Goal: Communication & Community: Answer question/provide support

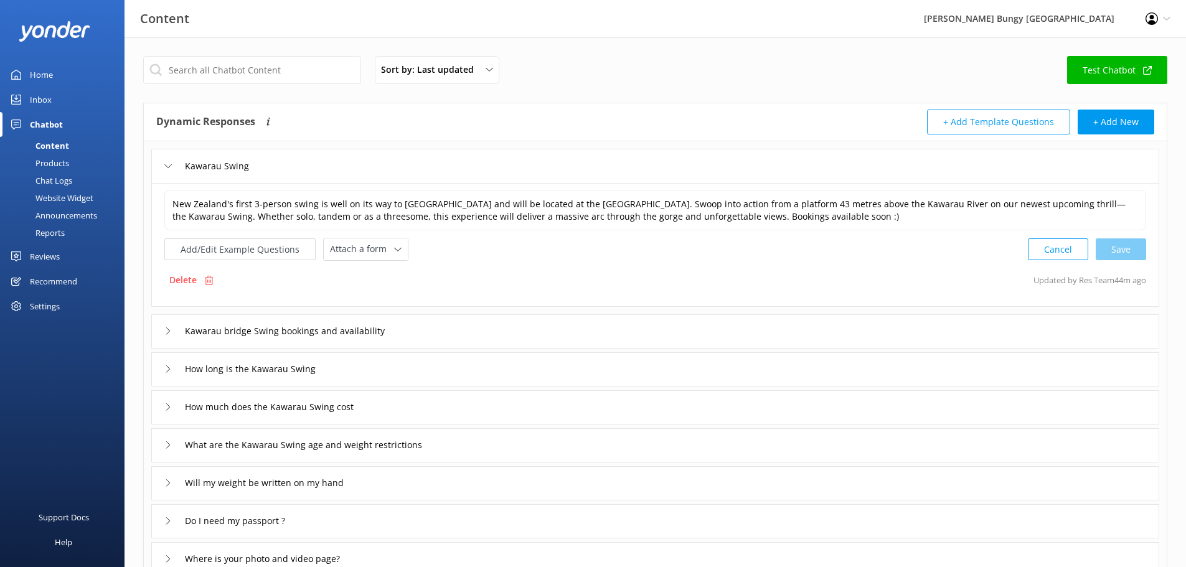
click at [933, 243] on div "Add/Edit Example Questions Attach a form Leave contact details Check availabili…" at bounding box center [655, 249] width 982 height 23
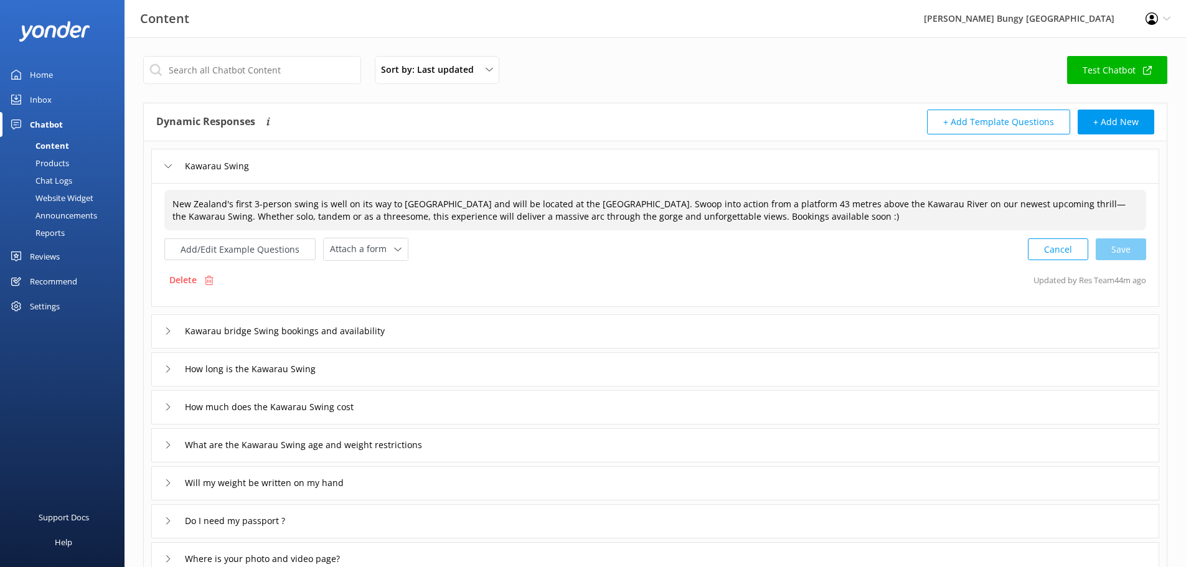
click at [813, 216] on span "New Zealand's first 3-person swing is well on its way to [GEOGRAPHIC_DATA] and …" at bounding box center [648, 210] width 953 height 24
click at [815, 214] on textarea "New Zealand's first 3-person swing is well on its way to [GEOGRAPHIC_DATA] and …" at bounding box center [655, 210] width 981 height 39
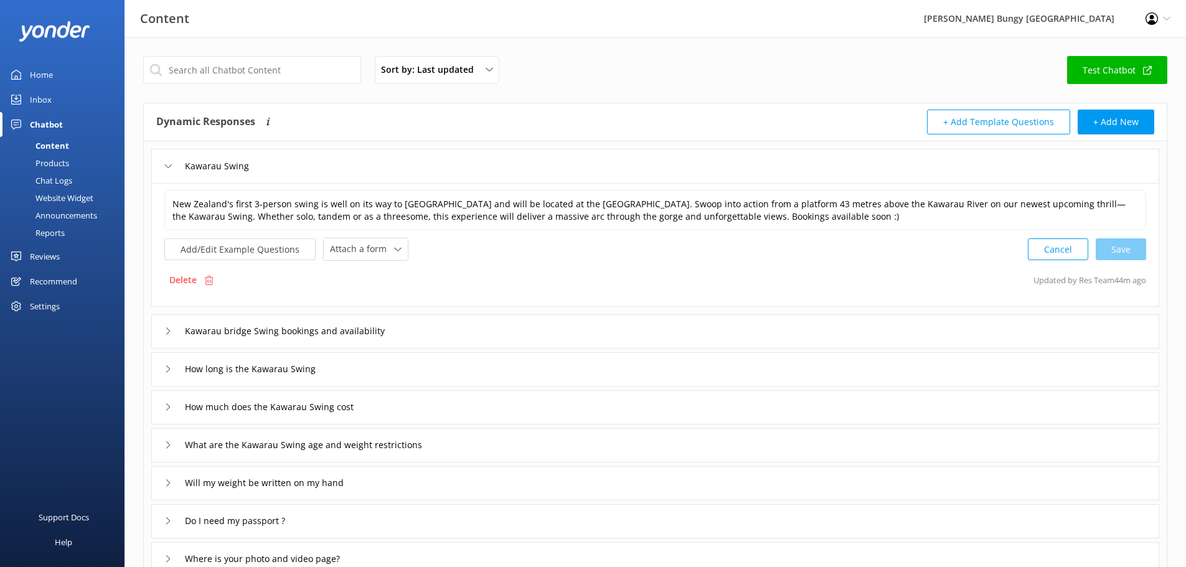
click at [844, 265] on div "New Zealand's first 3-person swing is well on its way to [GEOGRAPHIC_DATA] and …" at bounding box center [655, 245] width 1008 height 124
click at [1135, 251] on div "Cancel Save" at bounding box center [1087, 249] width 118 height 23
click at [39, 90] on div "Inbox" at bounding box center [41, 99] width 22 height 25
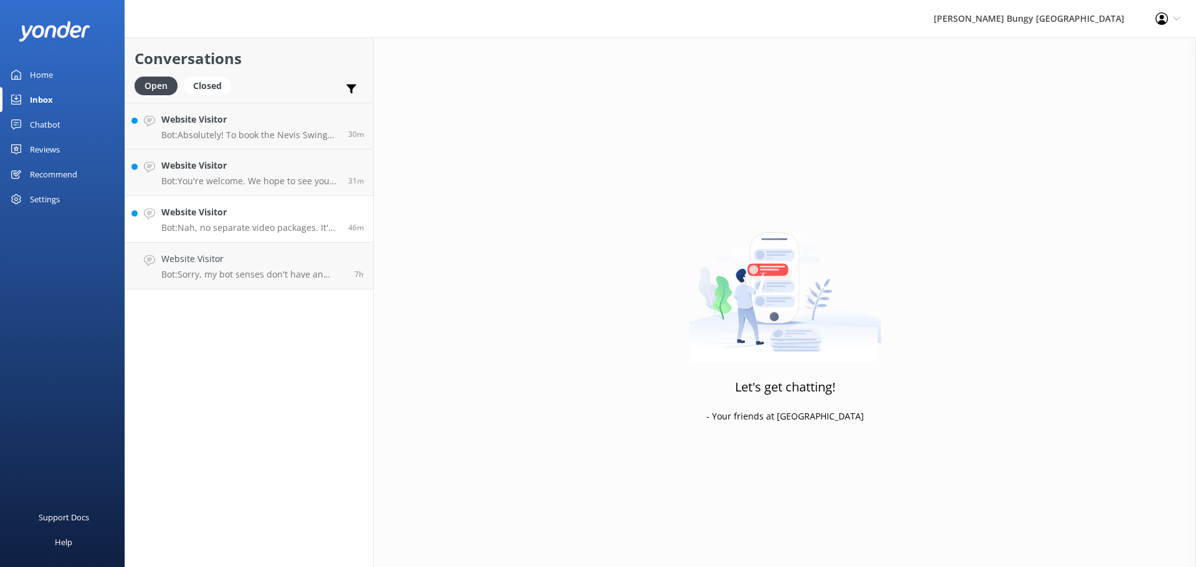
click at [303, 232] on p "Bot: Nah, no separate video packages. It's all bundled up with the activity, so…" at bounding box center [249, 227] width 177 height 11
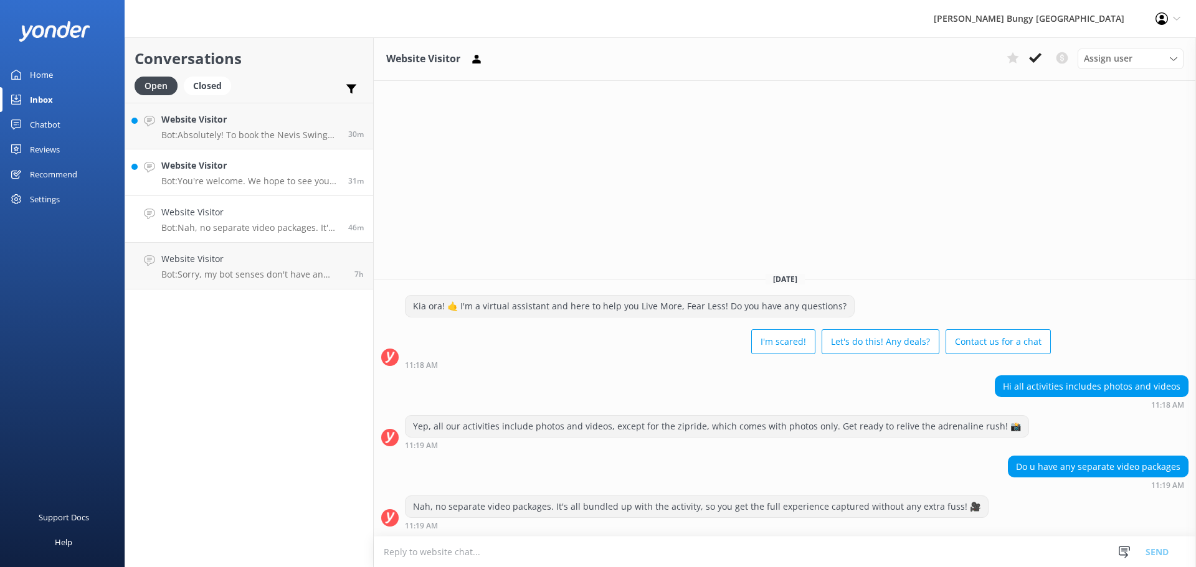
click at [264, 188] on link "Website Visitor Bot: You're welcome. We hope to see you at one of our [PERSON_N…" at bounding box center [249, 172] width 248 height 47
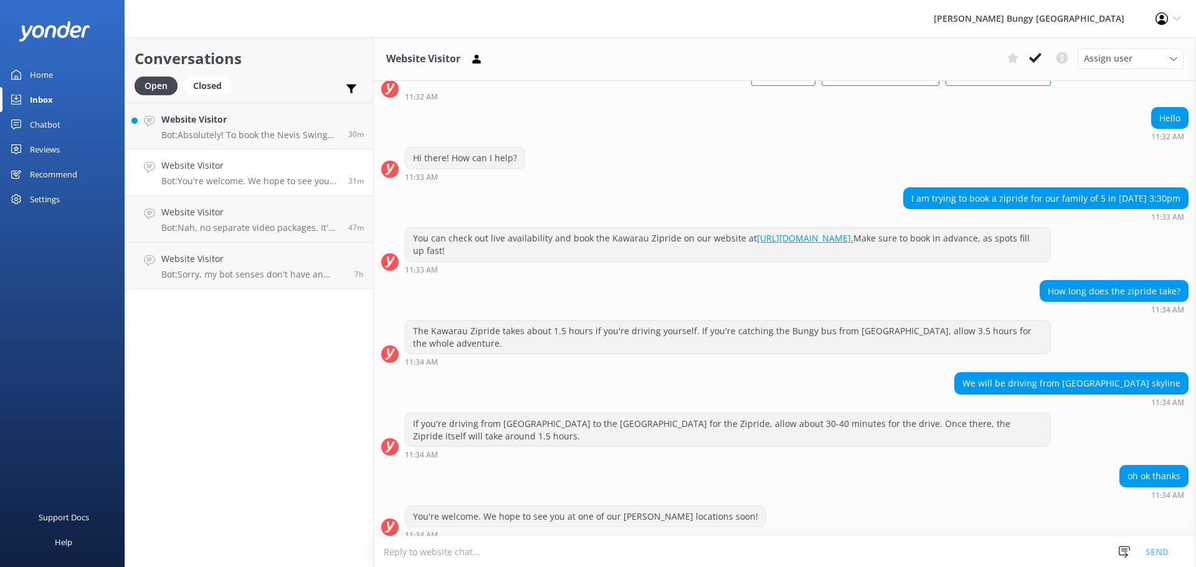
scroll to position [96, 0]
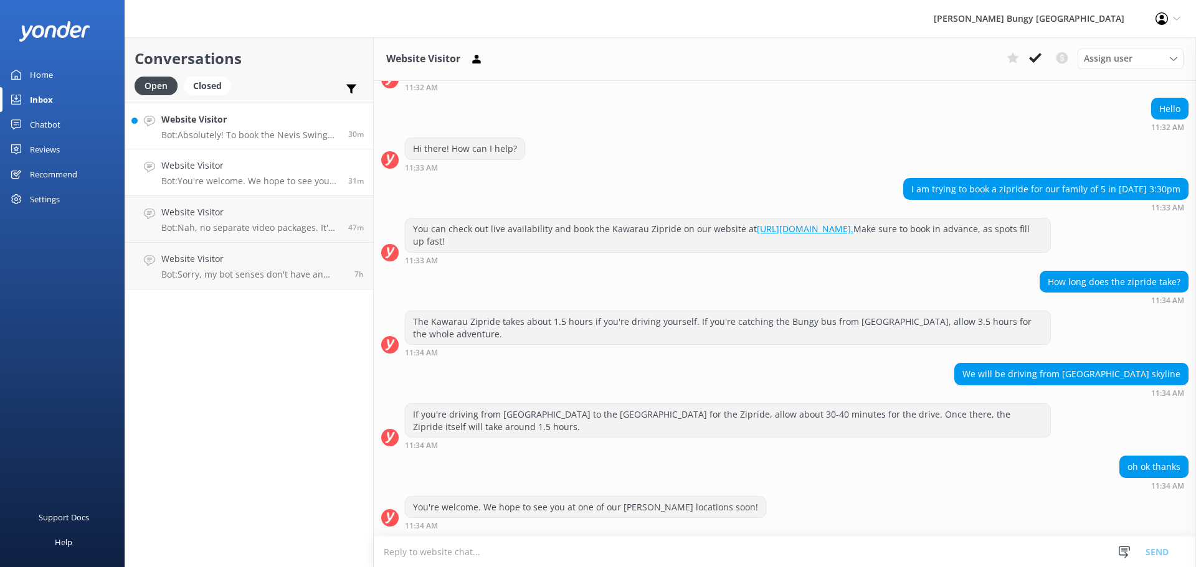
click at [256, 138] on p "Bot: Absolutely! To book the Nevis Swing and Kawarau Bungy combo, jump on our w…" at bounding box center [249, 135] width 177 height 11
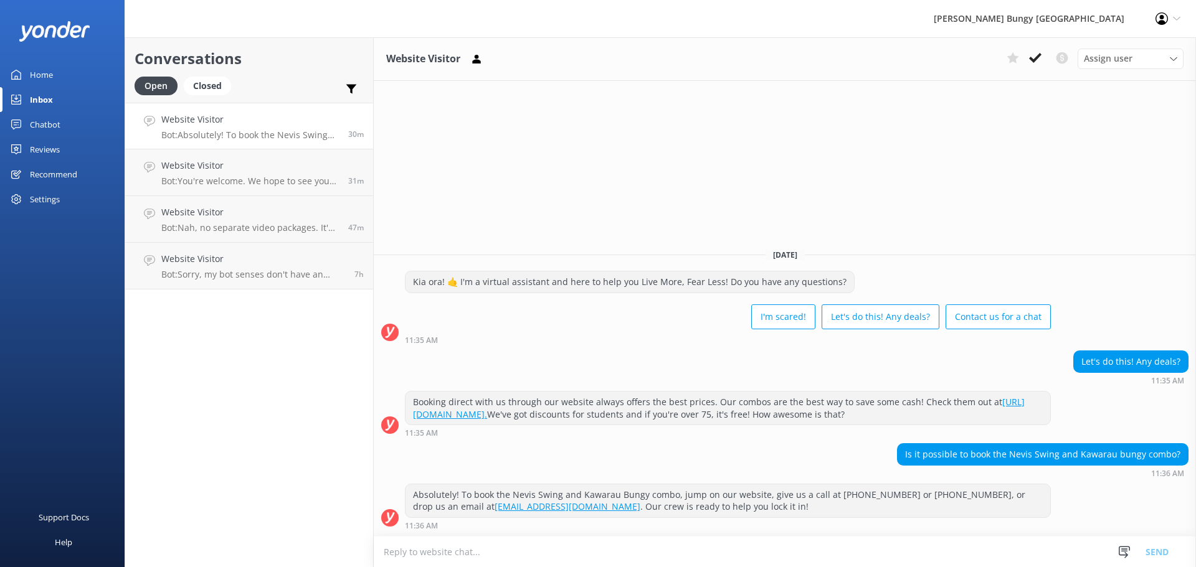
click at [511, 553] on textarea at bounding box center [785, 552] width 822 height 31
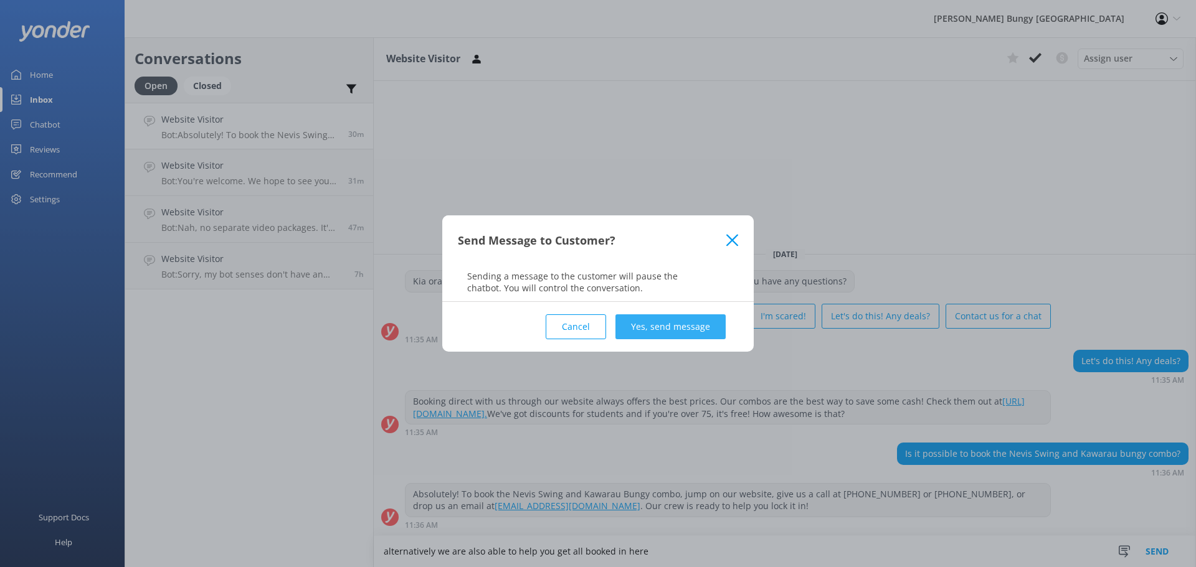
type textarea "alternatively we are also able to help you get all booked in here"
click at [694, 320] on button "Yes, send message" at bounding box center [670, 326] width 110 height 25
